Goal: Navigation & Orientation: Find specific page/section

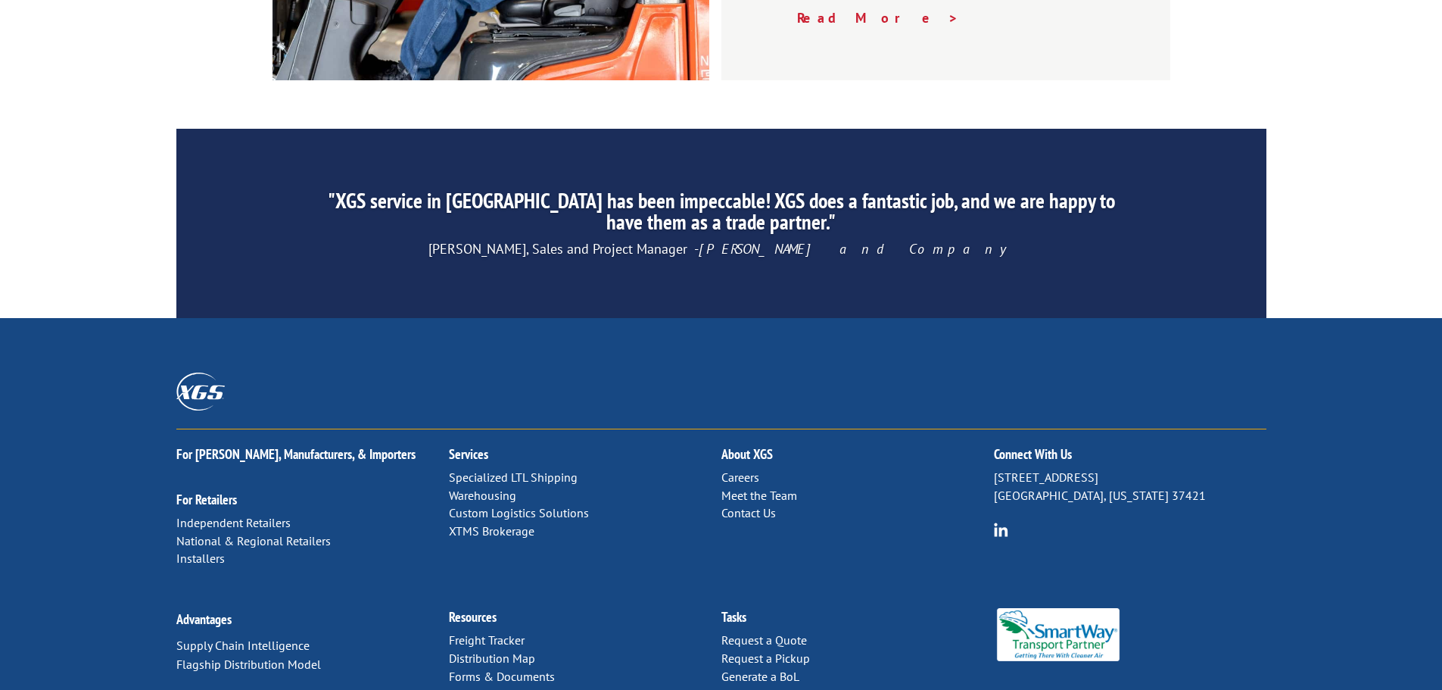
scroll to position [2307, 0]
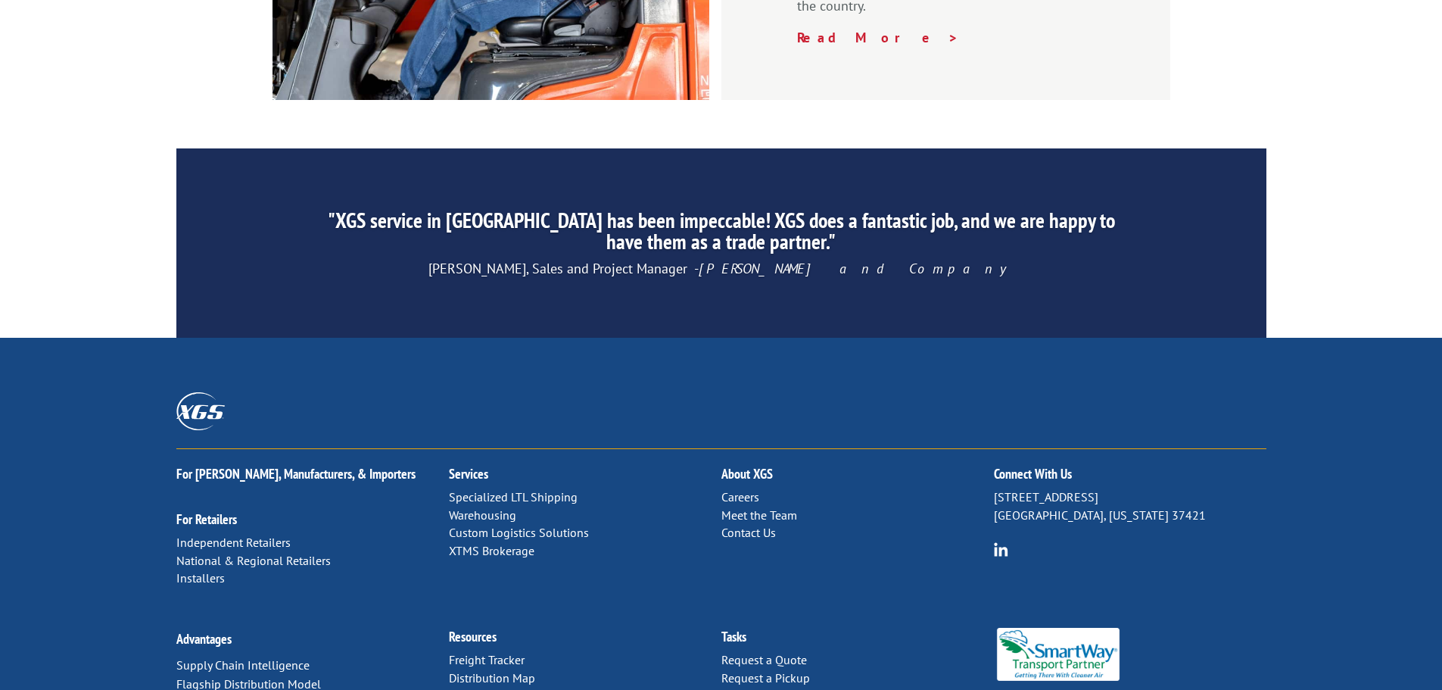
click at [499, 670] on link "Distribution Map" at bounding box center [492, 677] width 86 height 15
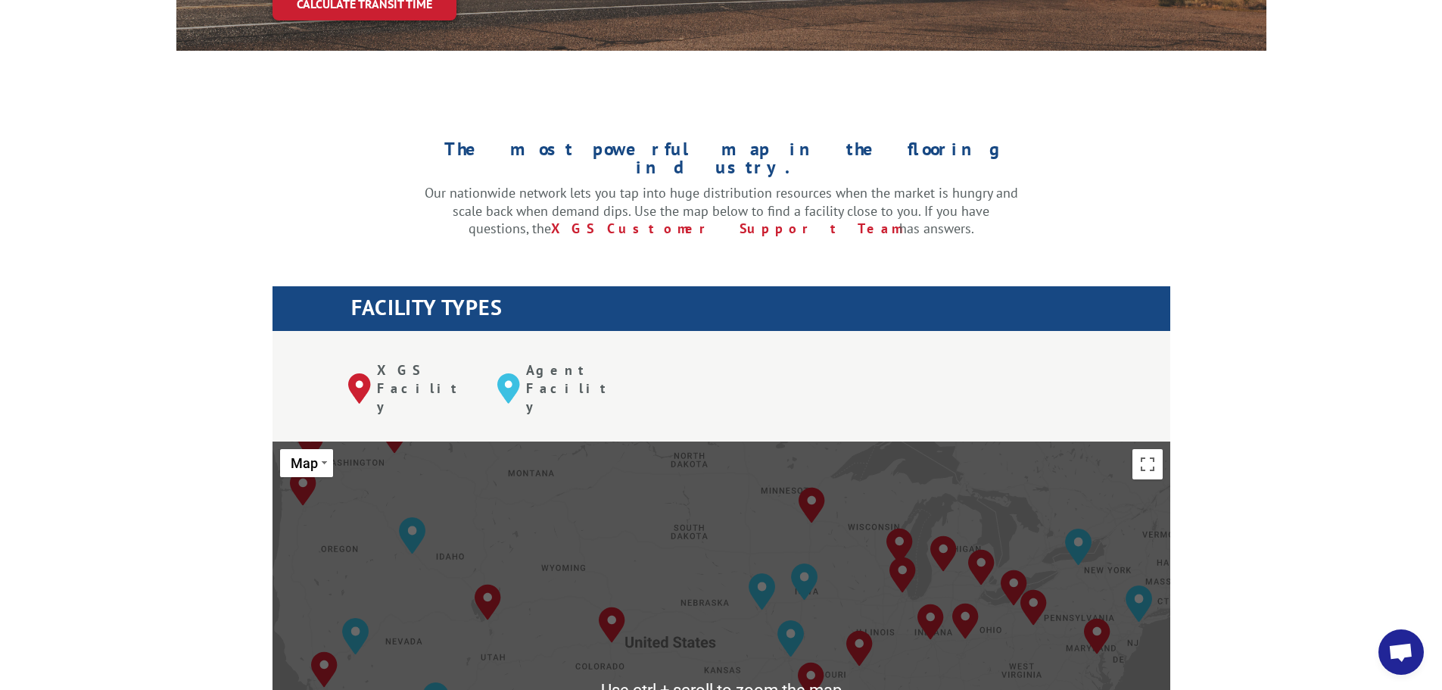
scroll to position [303, 0]
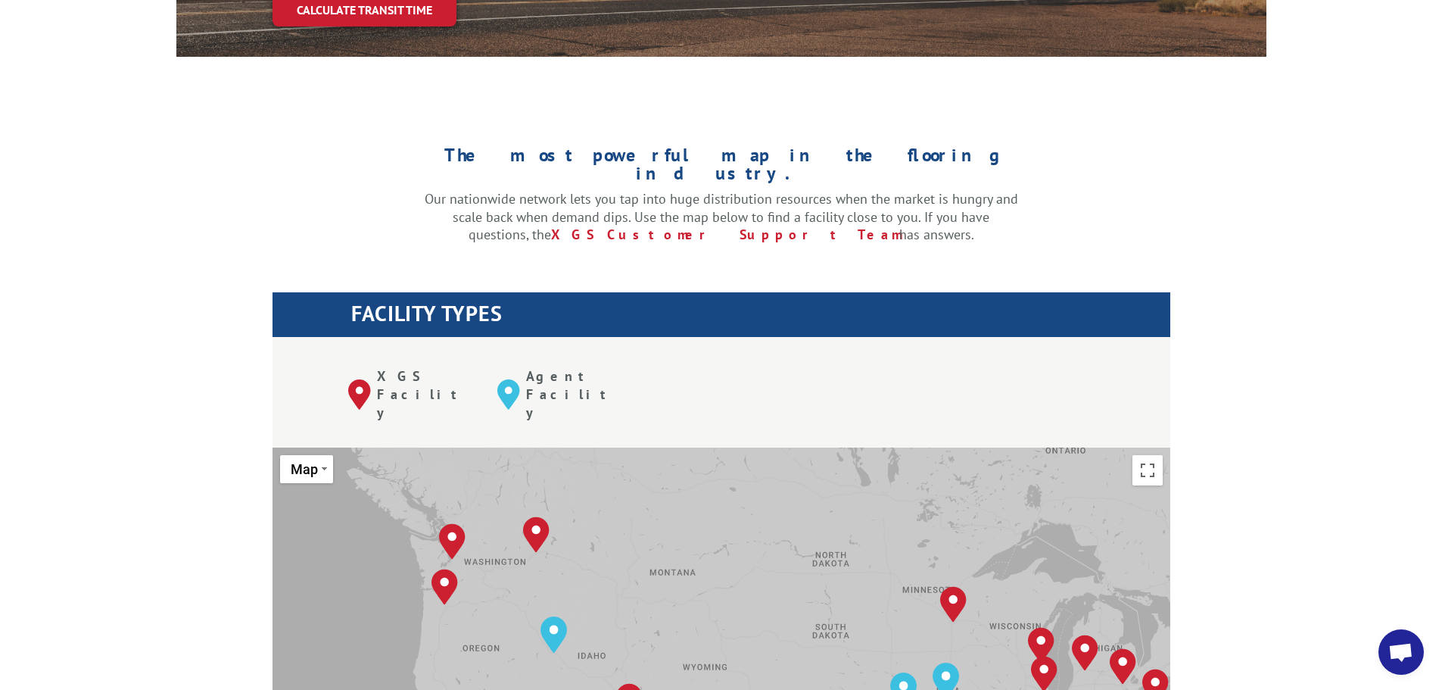
drag, startPoint x: 467, startPoint y: 460, endPoint x: 613, endPoint y: 560, distance: 177.0
click at [613, 560] on div "To navigate, press the arrow keys. Albuquerque, NM Baltimore, MD Boise, ID Char…" at bounding box center [722, 696] width 898 height 498
